Goal: Information Seeking & Learning: Learn about a topic

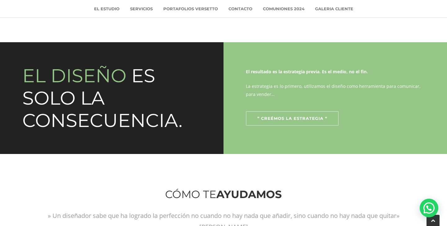
scroll to position [388, 0]
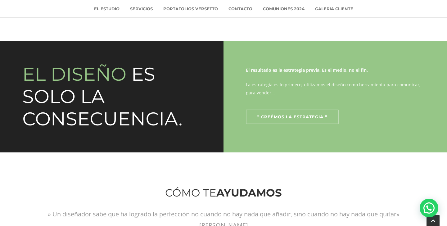
click at [362, 71] on strong "El resultado es la estrategia previa. Es el medio, no el fin." at bounding box center [307, 70] width 122 height 6
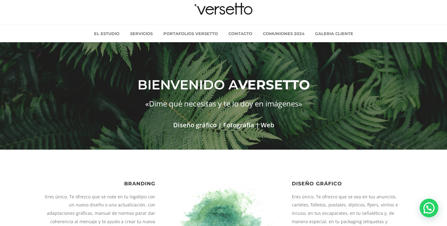
scroll to position [0, 0]
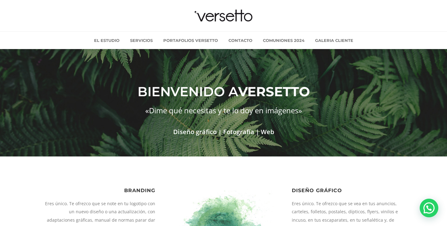
click at [260, 130] on h2 "Diseño gráfico | Fotografía | Web" at bounding box center [223, 131] width 360 height 11
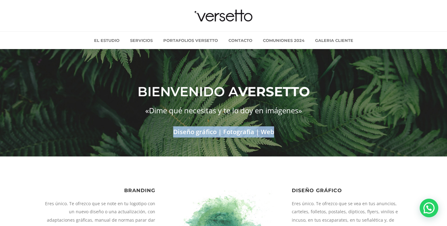
click at [260, 130] on h2 "Diseño gráfico | Fotografía | Web" at bounding box center [223, 131] width 360 height 11
copy h2 "Diseño gráfico | Fotografía | Web"
click at [191, 13] on div at bounding box center [223, 15] width 360 height 13
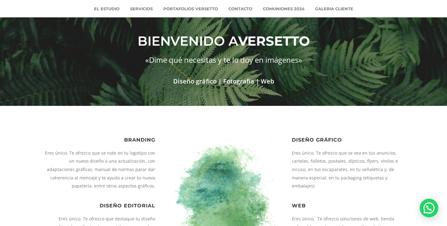
scroll to position [51, 0]
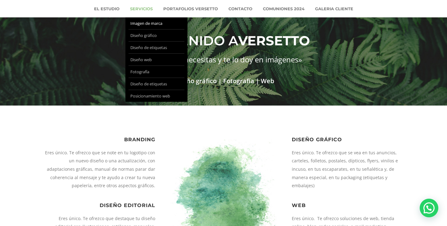
click at [148, 24] on link "Imagen de marca" at bounding box center [157, 23] width 56 height 12
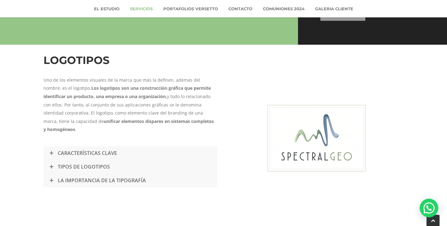
scroll to position [373, 0]
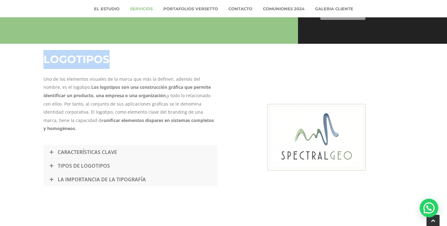
drag, startPoint x: 114, startPoint y: 61, endPoint x: 43, endPoint y: 58, distance: 71.5
click at [43, 58] on div "LOGOTIPOS Uno de los elementos visuales de la marca que más la definen, además …" at bounding box center [130, 137] width 186 height 175
copy strong "LOGOTIPOS"
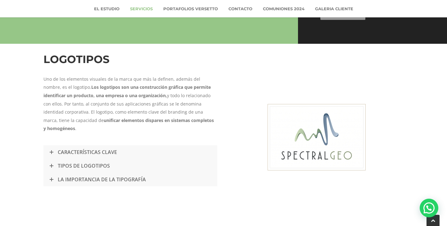
click at [154, 99] on p "Uno de los elementos visuales de la marca que más la definen, además del nombre…" at bounding box center [130, 104] width 174 height 58
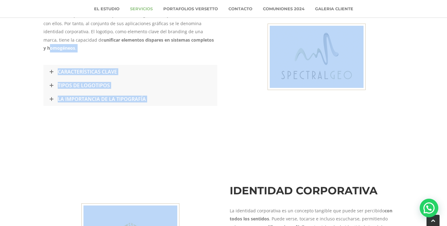
scroll to position [494, 0]
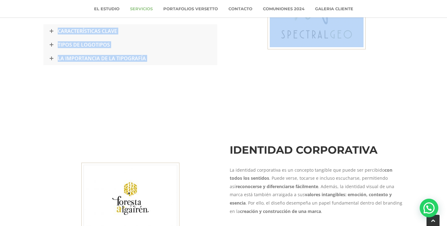
drag, startPoint x: 162, startPoint y: 117, endPoint x: 173, endPoint y: 164, distance: 48.1
click at [173, 164] on div "**********" at bounding box center [223, 163] width 447 height 1217
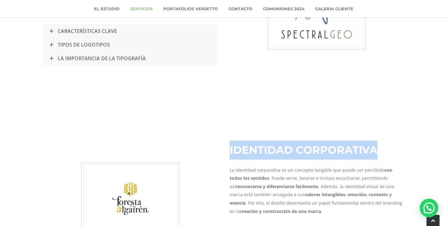
drag, startPoint x: 383, startPoint y: 153, endPoint x: 230, endPoint y: 150, distance: 152.8
click at [230, 150] on h4 "IDENTIDAD CORPORATIVA" at bounding box center [317, 150] width 174 height 19
copy strong "IDENTIDAD CORPORATIVA"
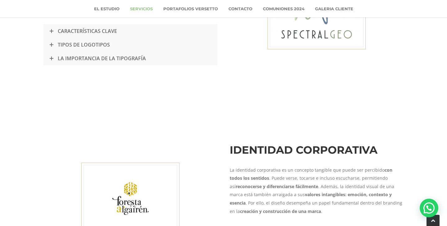
click at [352, 174] on p "La identidad corporativa es un concepto tangible que puede ser percibido con to…" at bounding box center [317, 191] width 174 height 50
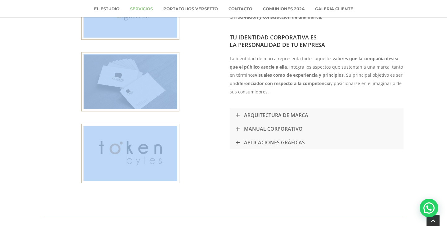
scroll to position [0, 0]
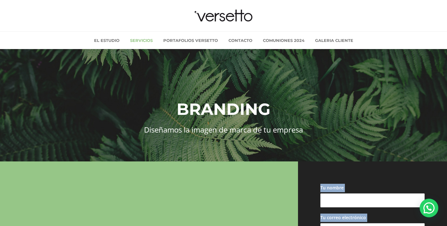
drag, startPoint x: 329, startPoint y: 180, endPoint x: 285, endPoint y: 152, distance: 51.9
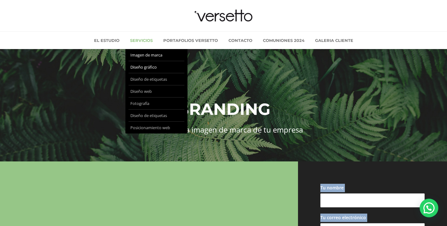
click at [144, 66] on link "Diseño gráfico" at bounding box center [157, 67] width 56 height 12
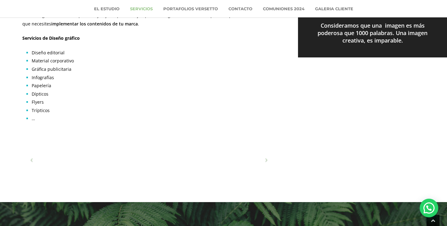
scroll to position [326, 0]
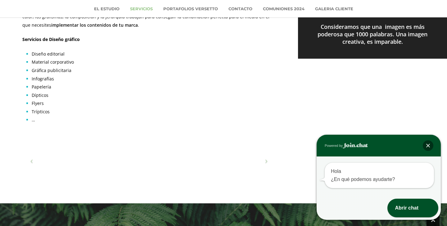
click at [371, 185] on div "Hola ¿En qué podemos ayudarte?" at bounding box center [379, 175] width 109 height 25
click at [407, 210] on div "Abrir chat" at bounding box center [404, 208] width 32 height 19
